Goal: Transaction & Acquisition: Obtain resource

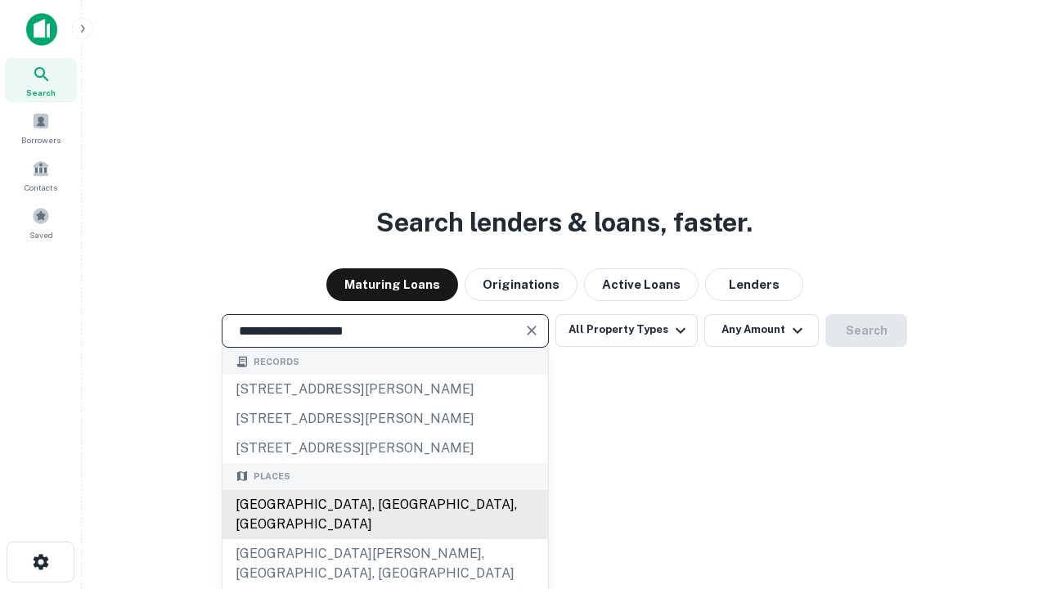
click at [384, 539] on div "Santa Monica, CA, USA" at bounding box center [385, 514] width 326 height 49
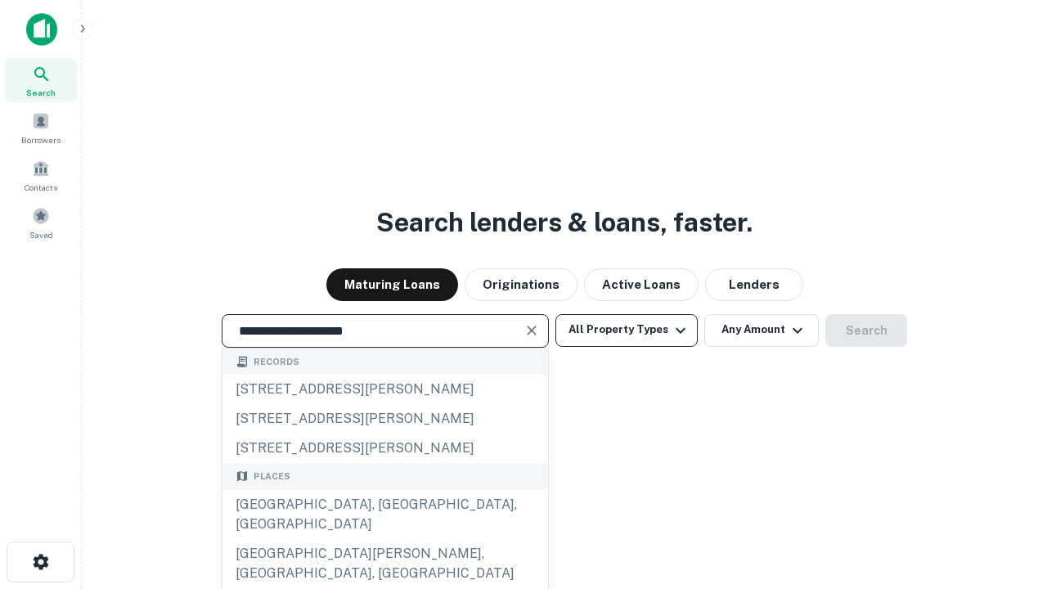
type input "**********"
click at [627, 330] on button "All Property Types" at bounding box center [626, 330] width 142 height 33
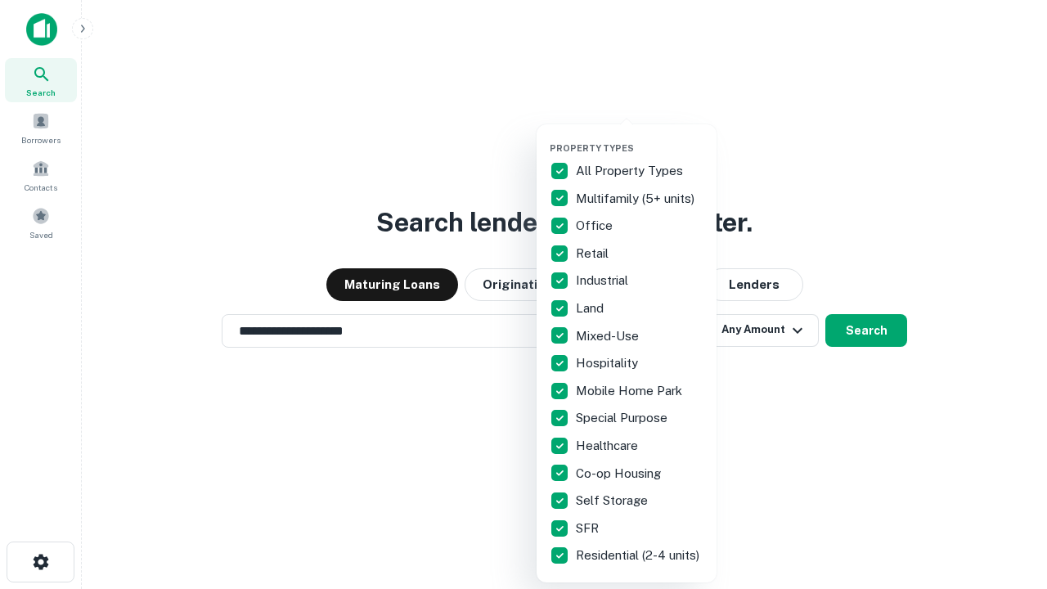
click at [640, 137] on button "button" at bounding box center [640, 137] width 180 height 1
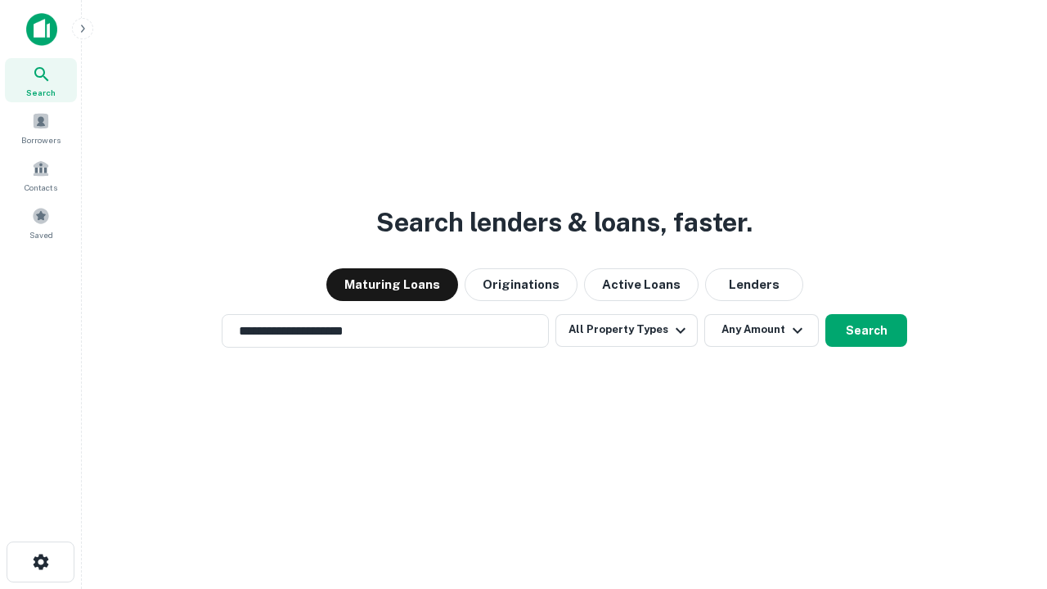
scroll to position [10, 197]
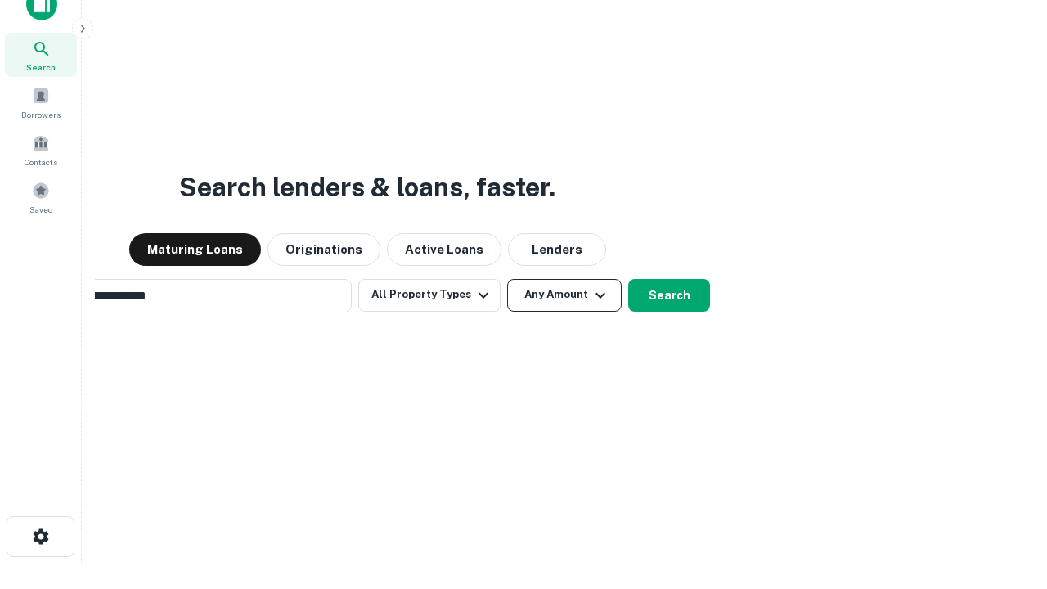
click at [507, 279] on button "Any Amount" at bounding box center [564, 295] width 115 height 33
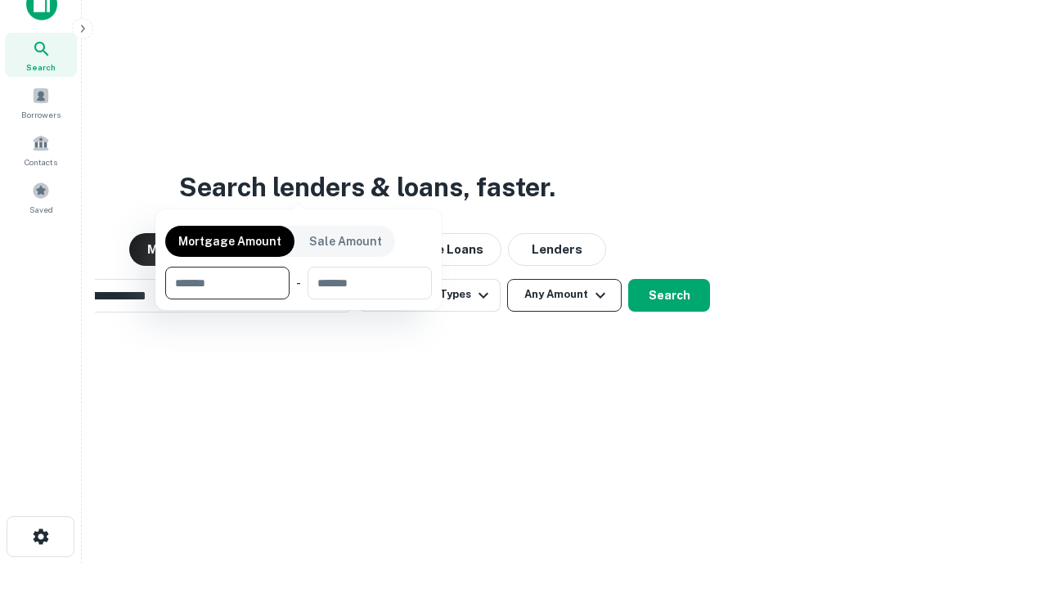
scroll to position [118, 463]
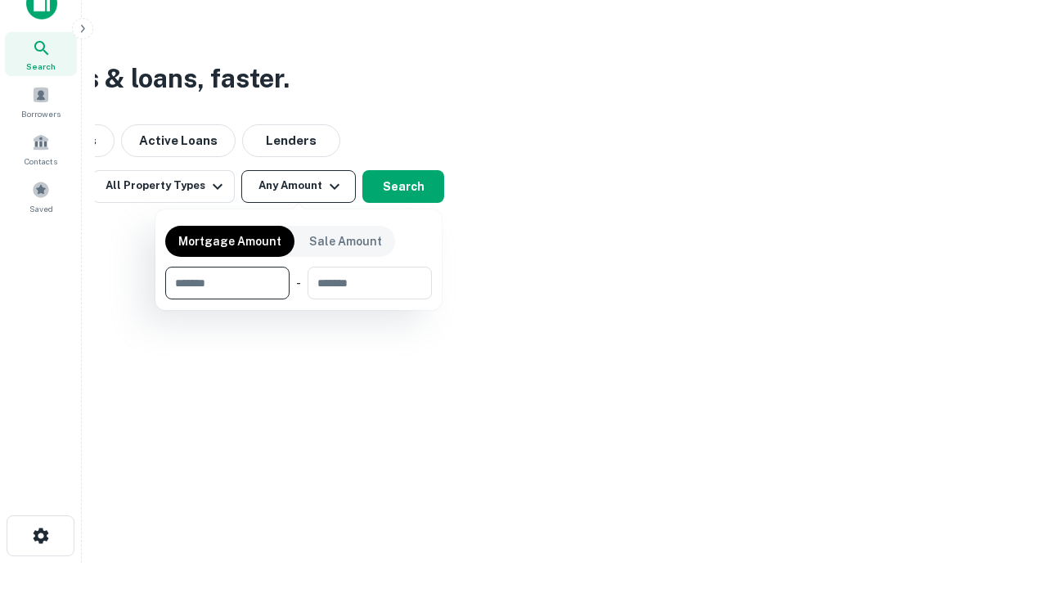
type input "*******"
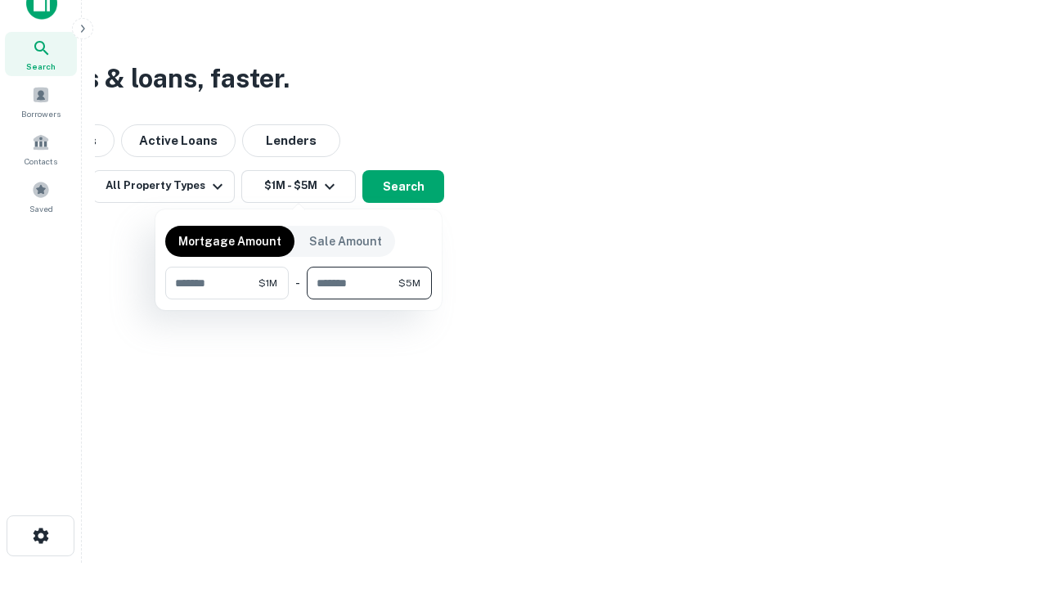
type input "*******"
click at [299, 299] on button "button" at bounding box center [298, 299] width 267 height 1
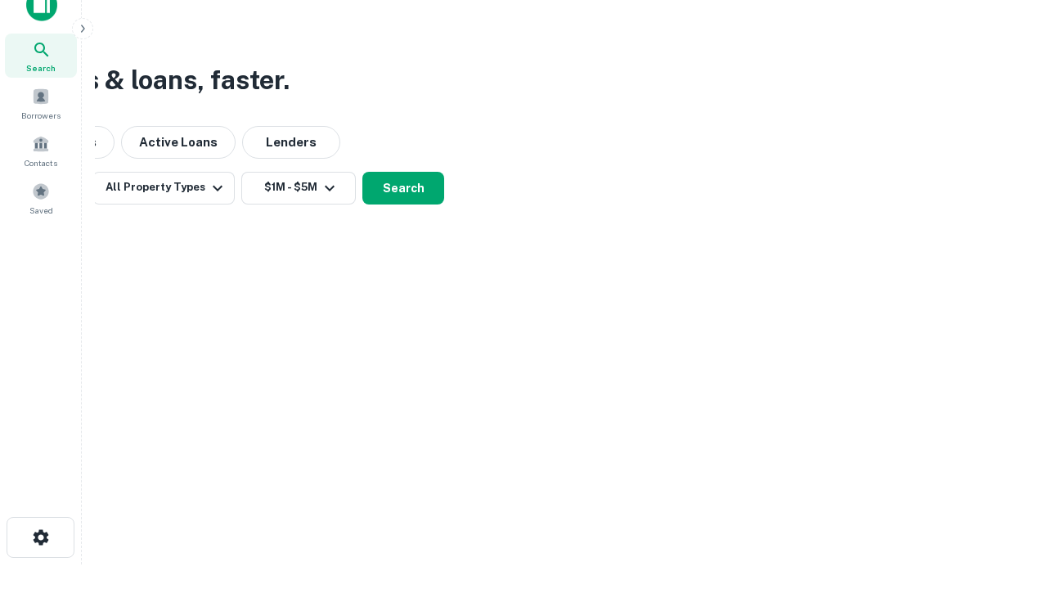
scroll to position [10, 302]
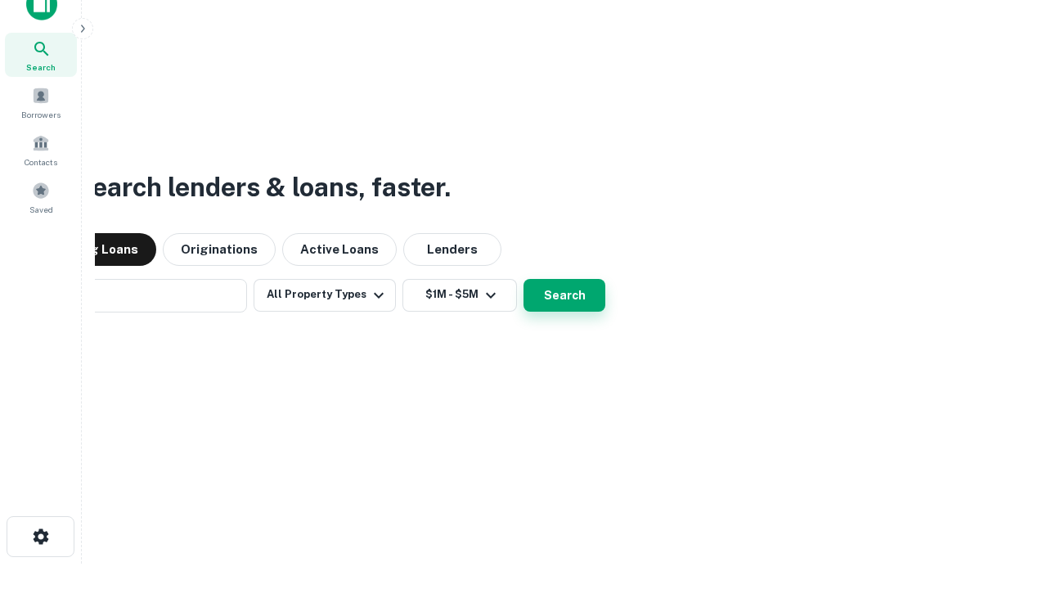
click at [523, 279] on button "Search" at bounding box center [564, 295] width 82 height 33
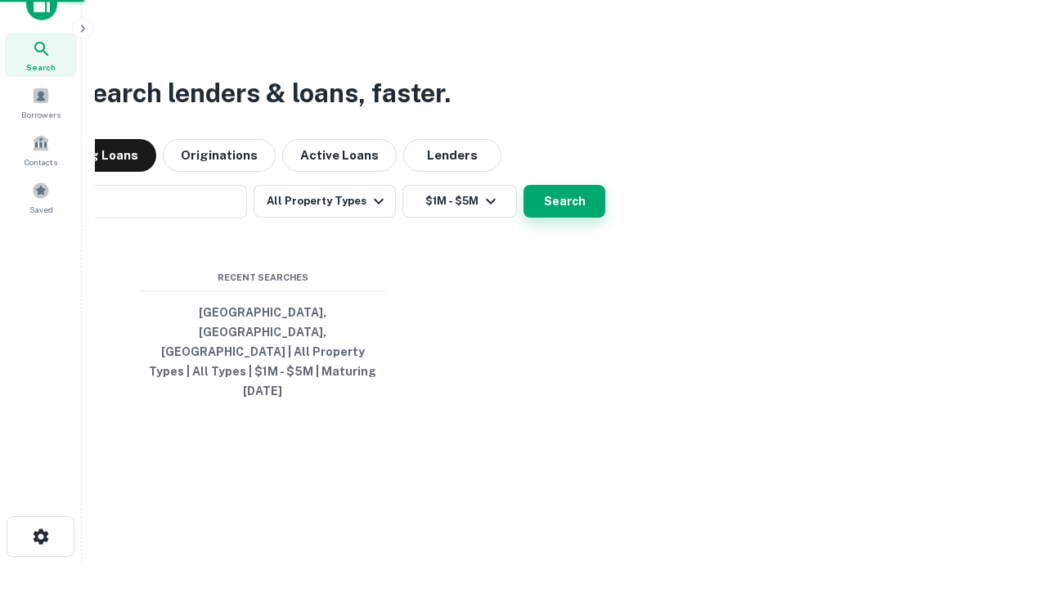
scroll to position [43, 463]
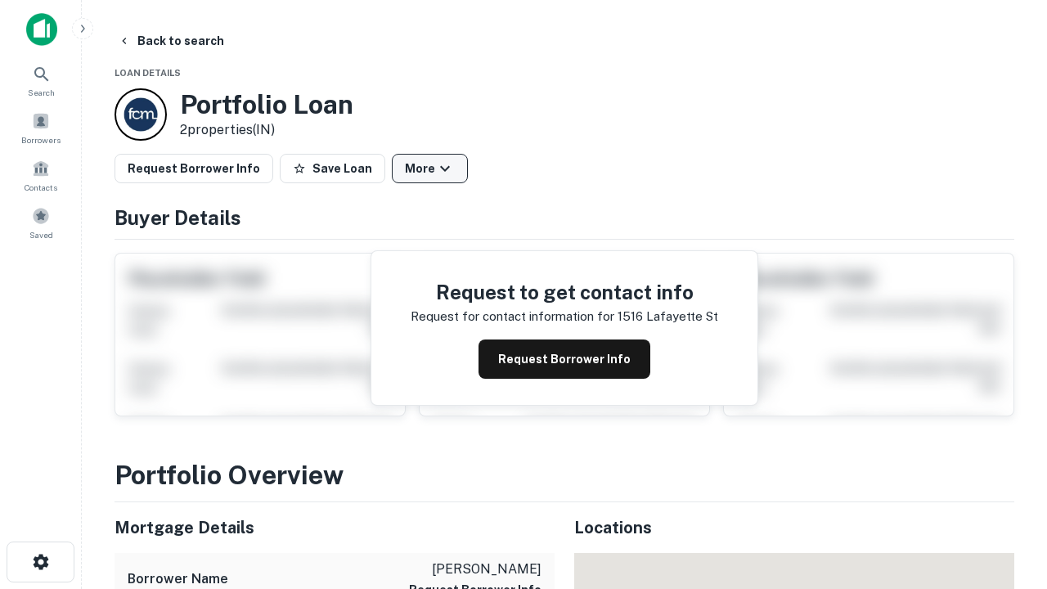
click at [429, 168] on button "More" at bounding box center [430, 168] width 76 height 29
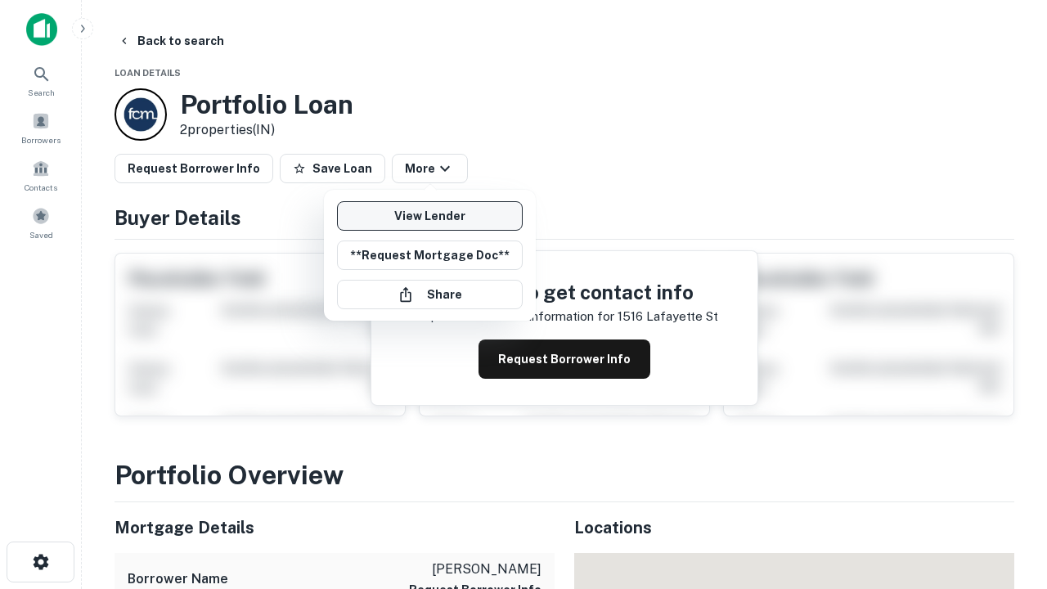
click at [429, 216] on link "View Lender" at bounding box center [430, 215] width 186 height 29
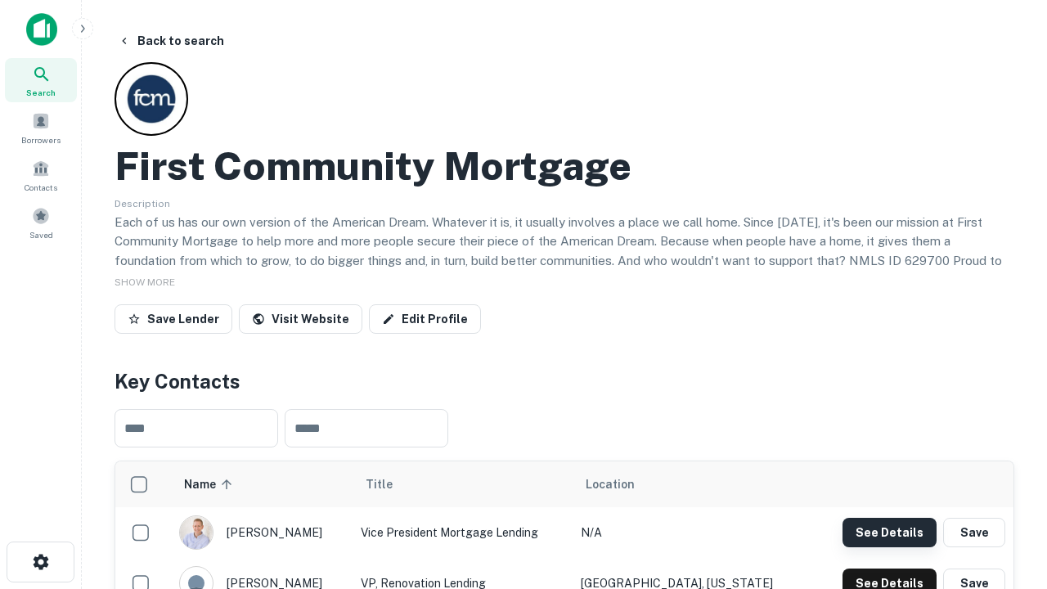
click at [889, 532] on button "See Details" at bounding box center [889, 532] width 94 height 29
